Goal: Task Accomplishment & Management: Complete application form

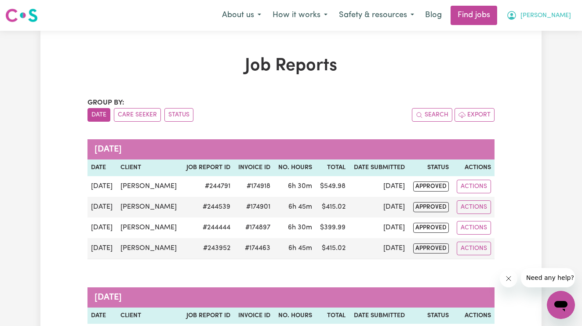
click at [560, 21] on button "[PERSON_NAME]" at bounding box center [539, 15] width 76 height 18
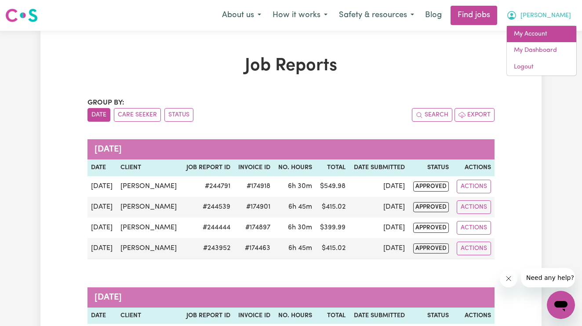
click at [539, 33] on link "My Account" at bounding box center [541, 34] width 69 height 17
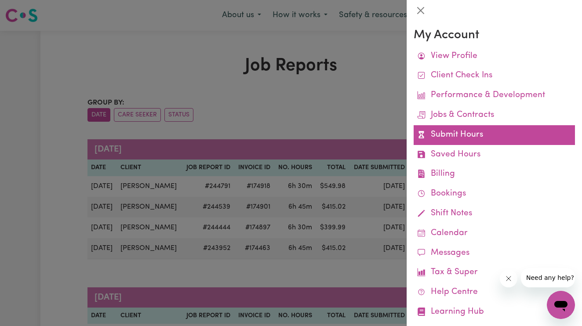
click at [459, 134] on link "Submit Hours" at bounding box center [494, 135] width 161 height 20
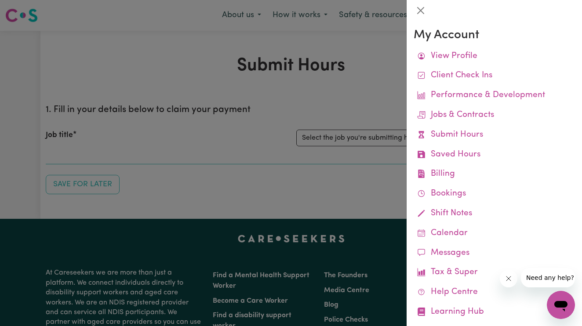
click at [255, 87] on div at bounding box center [291, 163] width 582 height 326
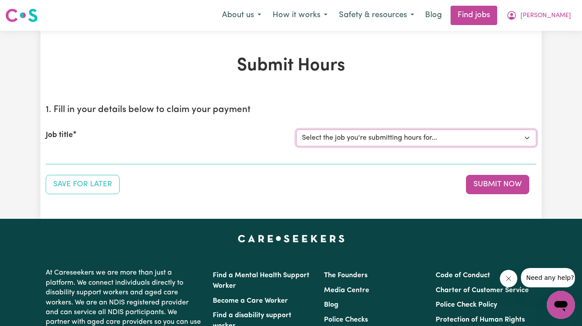
select select "14115"
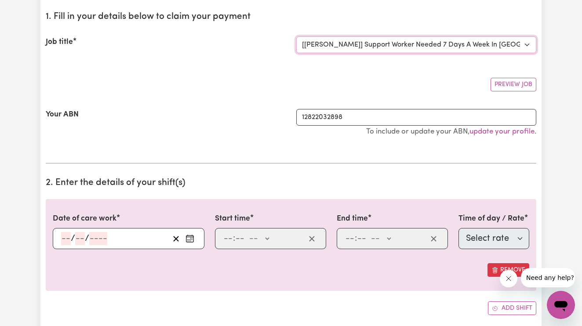
scroll to position [94, 0]
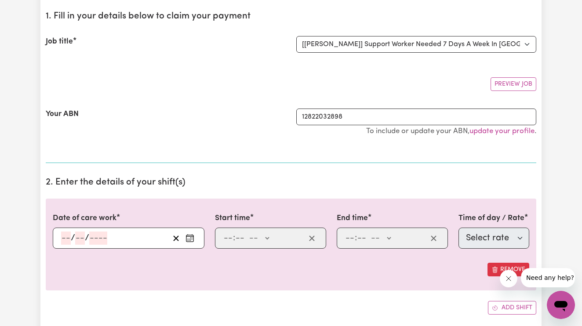
click at [62, 234] on input "number" at bounding box center [66, 238] width 10 height 13
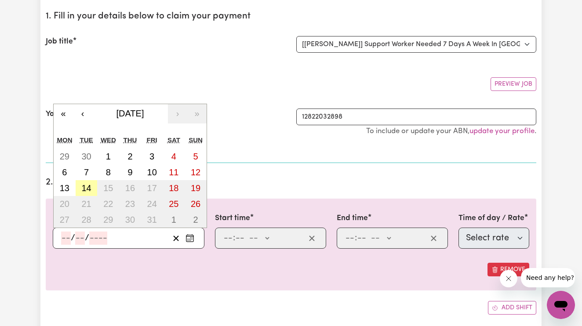
click at [86, 185] on abbr "14" at bounding box center [86, 188] width 10 height 10
type input "[DATE]"
type input "14"
type input "10"
type input "2025"
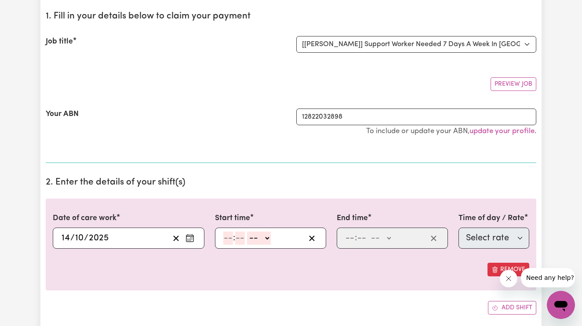
click at [226, 235] on input "number" at bounding box center [228, 238] width 10 height 13
type input "3"
type input "00"
select select "pm"
type input "15:00"
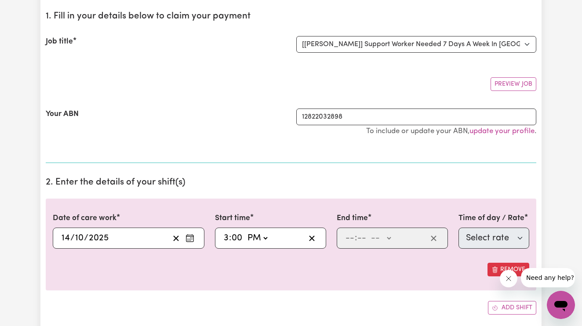
type input "0"
click at [345, 234] on input "number" at bounding box center [350, 238] width 10 height 13
type input "8"
type input "00"
select select "pm"
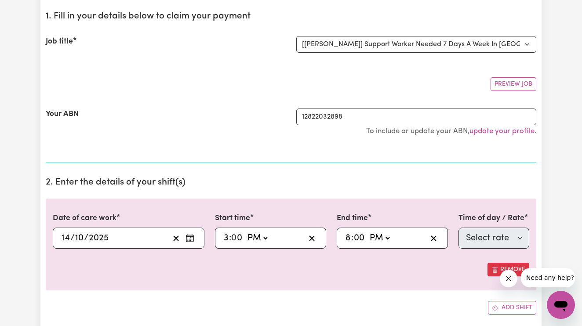
type input "20:00"
type input "0"
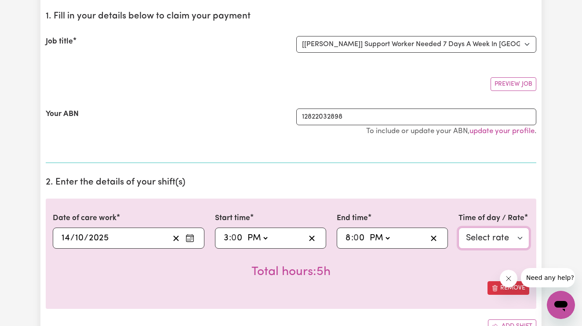
click at [516, 237] on select "Select rate $66.07 - Weekday Daytime - Assistance with Self Care Activities - S…" at bounding box center [493, 238] width 71 height 21
select select "63213"
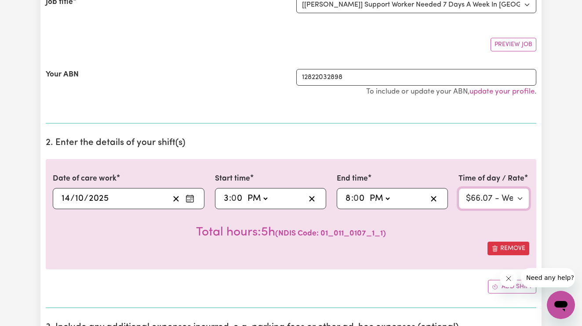
scroll to position [163, 0]
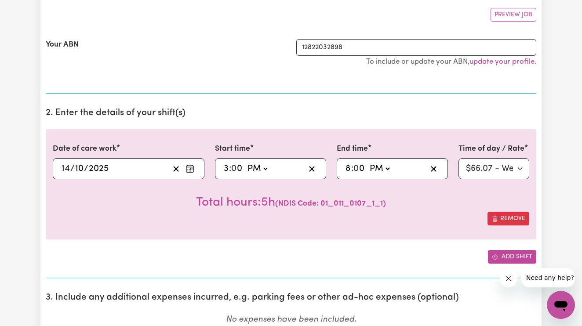
click at [512, 254] on button "Add shift" at bounding box center [512, 257] width 48 height 14
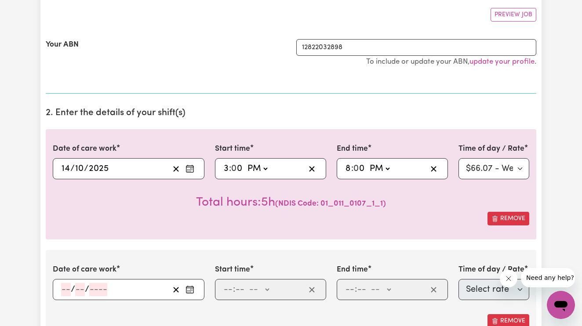
click at [66, 286] on input "number" at bounding box center [66, 289] width 10 height 13
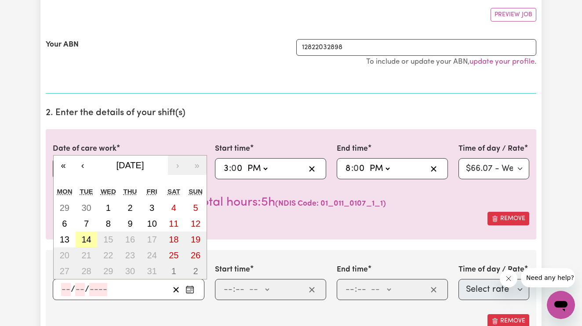
click at [82, 233] on button "14" at bounding box center [87, 240] width 22 height 16
type input "[DATE]"
type input "14"
type input "10"
type input "2025"
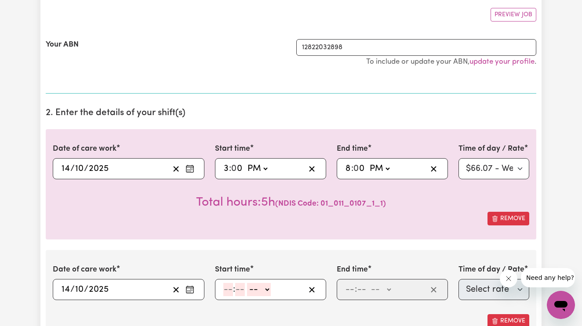
click at [224, 291] on input "number" at bounding box center [228, 289] width 10 height 13
type input "8"
type input "00"
select select "pm"
type input "20:00"
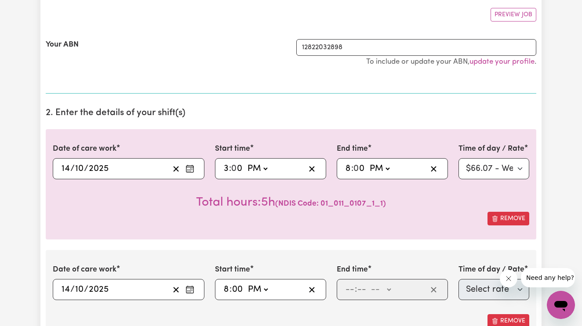
type input "0"
click at [351, 293] on input "number" at bounding box center [350, 289] width 10 height 13
type input "9"
type input "30"
select select "pm"
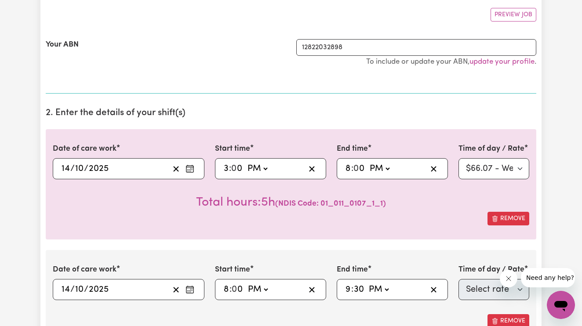
type input "21:30"
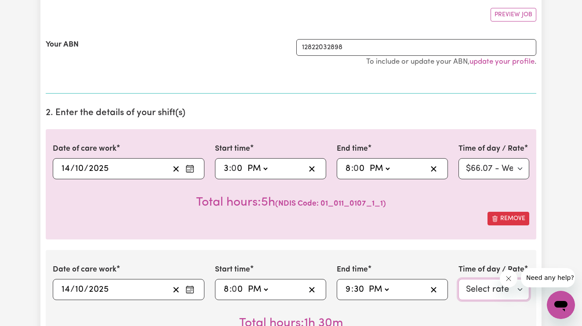
select select "63184"
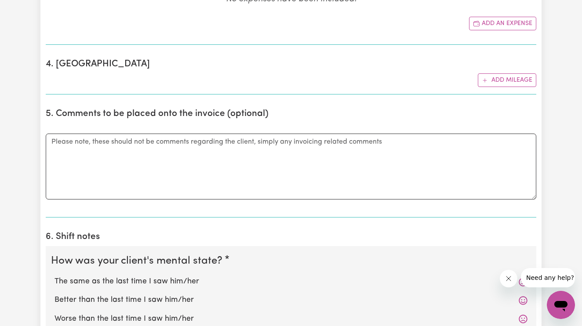
scroll to position [659, 0]
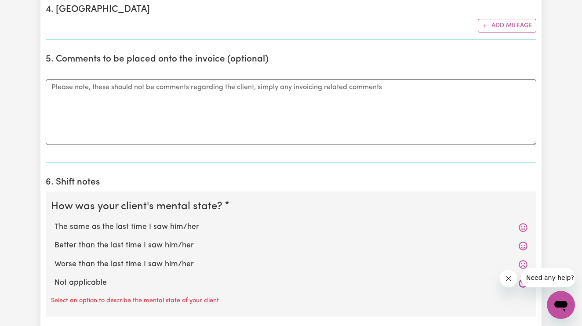
click at [176, 218] on div "The same as the last time I saw him/her" at bounding box center [291, 227] width 480 height 18
click at [173, 224] on label "The same as the last time I saw him/her" at bounding box center [291, 227] width 473 height 11
click at [55, 222] on input "The same as the last time I saw him/her" at bounding box center [54, 221] width 0 height 0
radio input "true"
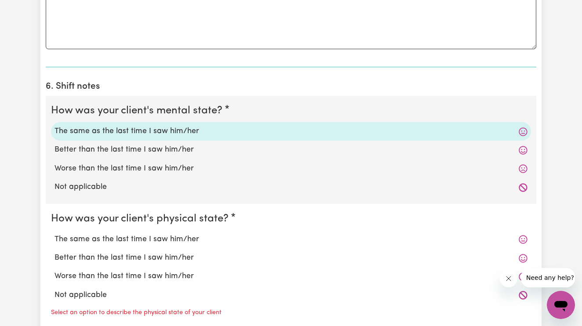
scroll to position [880, 0]
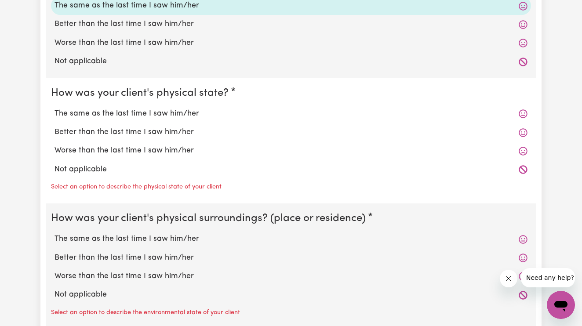
click at [174, 114] on label "The same as the last time I saw him/her" at bounding box center [291, 113] width 473 height 11
click at [55, 108] on input "The same as the last time I saw him/her" at bounding box center [54, 108] width 0 height 0
radio input "true"
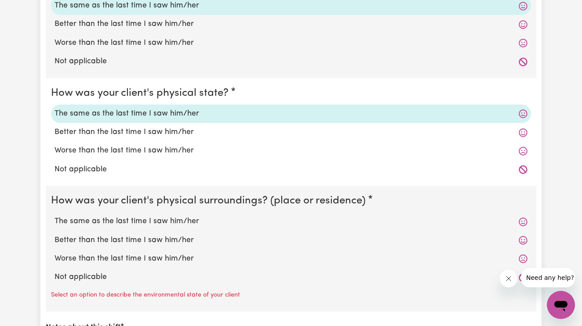
click at [163, 216] on label "The same as the last time I saw him/her" at bounding box center [291, 221] width 473 height 11
click at [55, 215] on input "The same as the last time I saw him/her" at bounding box center [54, 215] width 0 height 0
radio input "true"
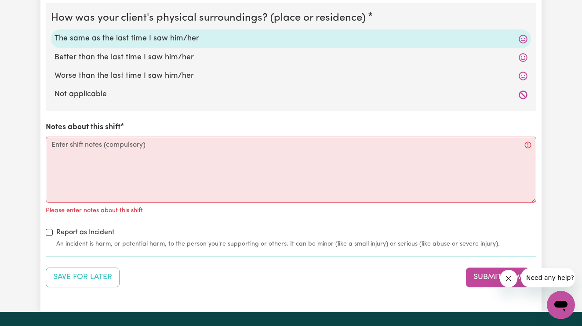
scroll to position [1066, 0]
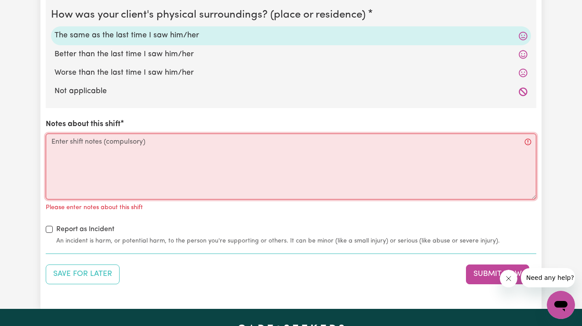
click at [165, 171] on textarea "Notes about this shift" at bounding box center [291, 167] width 491 height 66
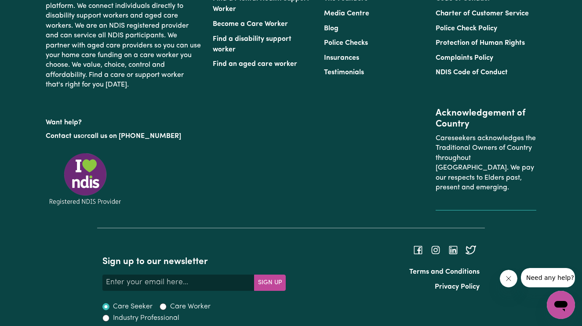
scroll to position [1160, 0]
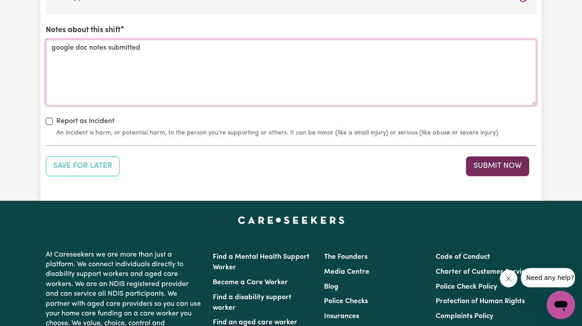
type textarea "google doc notes submitted"
click at [493, 160] on button "Submit Now" at bounding box center [497, 165] width 63 height 19
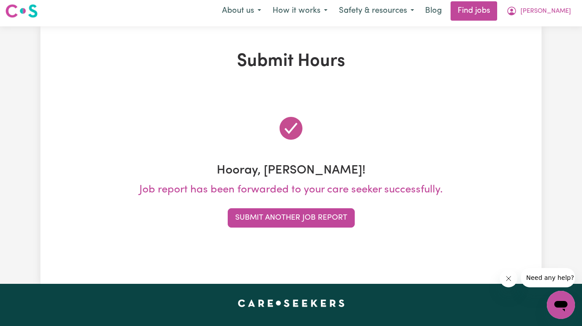
scroll to position [0, 0]
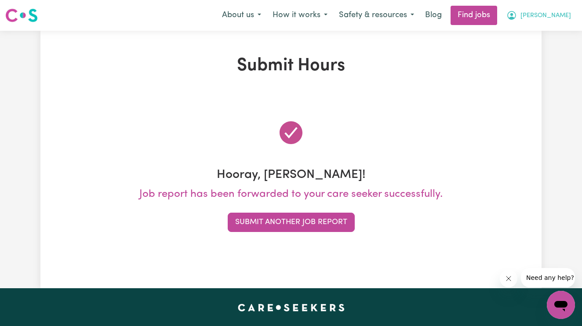
click at [546, 9] on button "[PERSON_NAME]" at bounding box center [539, 15] width 76 height 18
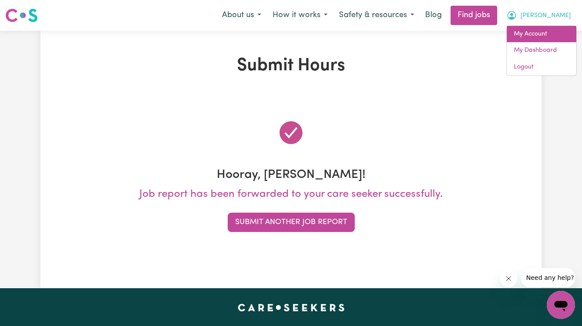
click at [544, 31] on link "My Account" at bounding box center [541, 34] width 69 height 17
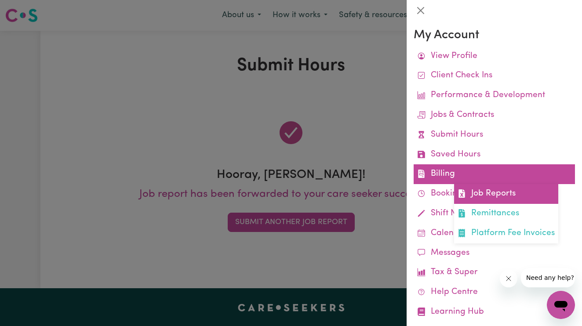
click at [470, 193] on link "Job Reports" at bounding box center [506, 194] width 104 height 20
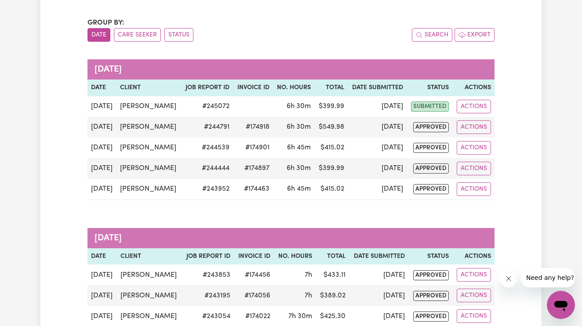
scroll to position [78, 0]
